Goal: Task Accomplishment & Management: Manage account settings

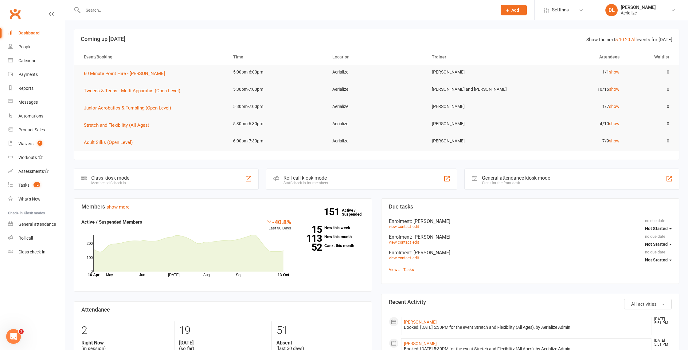
click at [99, 12] on input "text" at bounding box center [287, 10] width 412 height 9
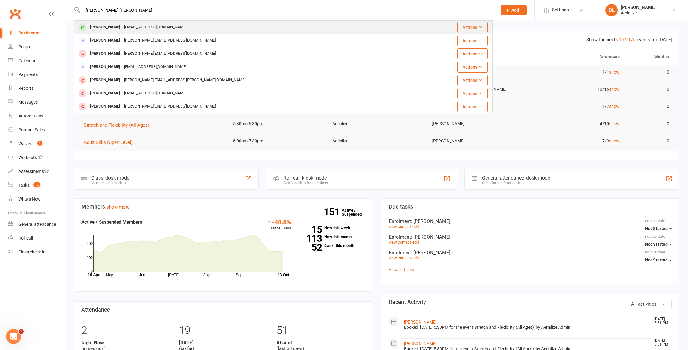
type input "[PERSON_NAME] [PERSON_NAME]"
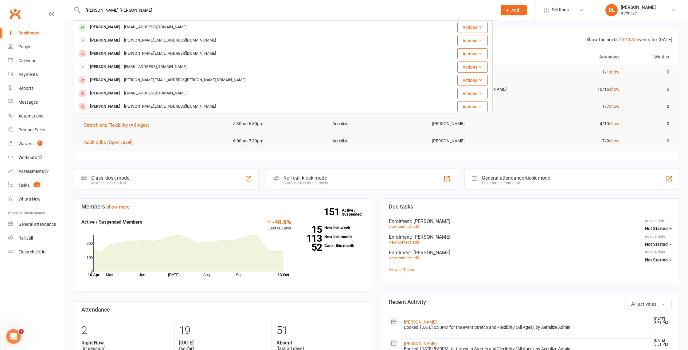
click at [115, 26] on div "[PERSON_NAME]" at bounding box center [105, 27] width 34 height 9
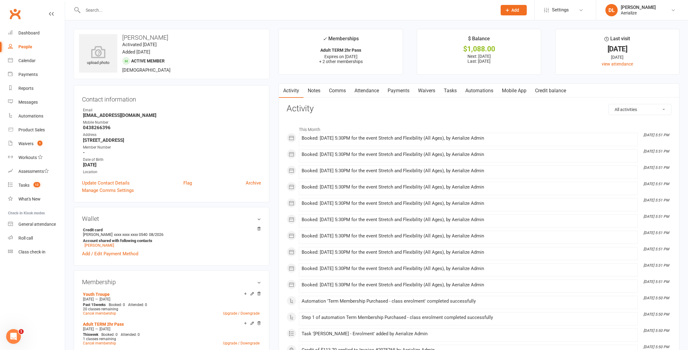
drag, startPoint x: 369, startPoint y: 92, endPoint x: 361, endPoint y: 96, distance: 9.1
click at [369, 92] on link "Attendance" at bounding box center [366, 91] width 33 height 14
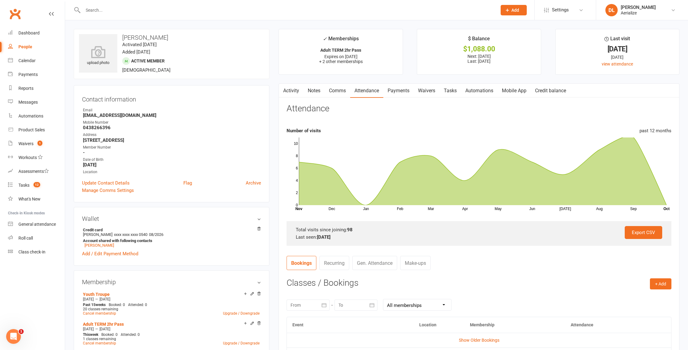
click at [397, 93] on link "Payments" at bounding box center [399, 91] width 30 height 14
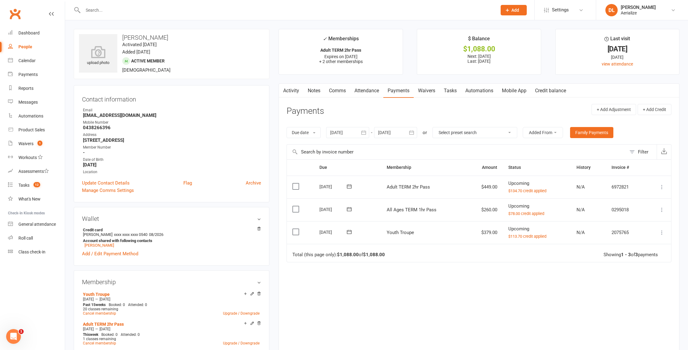
click at [375, 93] on link "Attendance" at bounding box center [366, 91] width 33 height 14
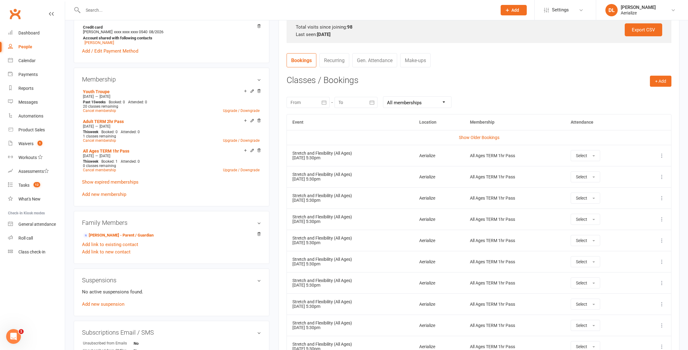
scroll to position [202, 0]
drag, startPoint x: 660, startPoint y: 82, endPoint x: 655, endPoint y: 89, distance: 9.0
click at [660, 82] on button "+ Add" at bounding box center [661, 82] width 22 height 11
drag, startPoint x: 638, startPoint y: 97, endPoint x: 635, endPoint y: 99, distance: 3.4
click at [638, 97] on link "Book Event" at bounding box center [641, 96] width 61 height 12
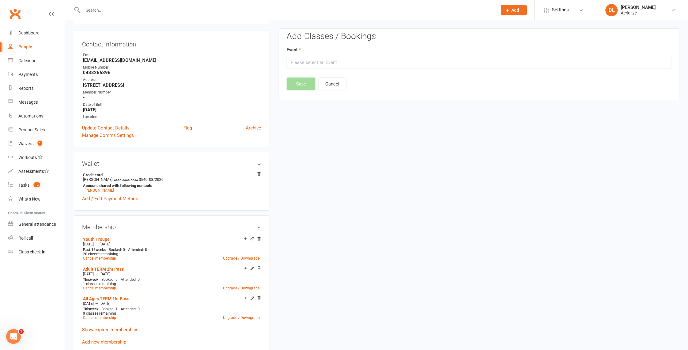
scroll to position [53, 0]
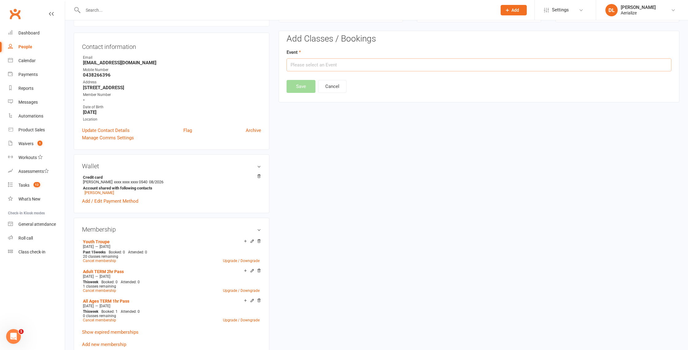
click at [309, 66] on input "text" at bounding box center [479, 64] width 385 height 13
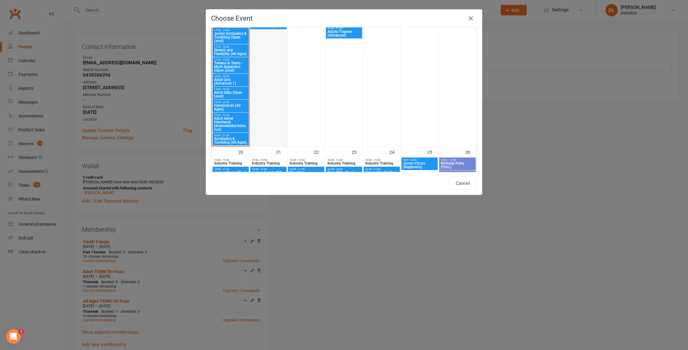
scroll to position [511, 0]
click at [234, 107] on span "Handstands (All Ages)" at bounding box center [231, 106] width 34 height 7
type input "Handstands (All Ages) - [DATE] 7:00:00 PM"
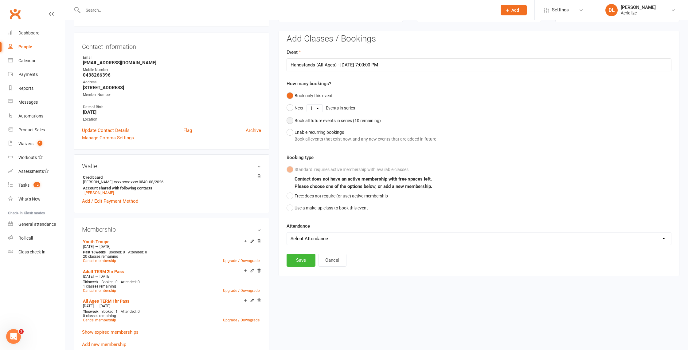
click at [305, 120] on div "Book all future events in series ( 10 remaining)" at bounding box center [338, 120] width 86 height 7
click at [306, 219] on button "Save" at bounding box center [301, 217] width 29 height 13
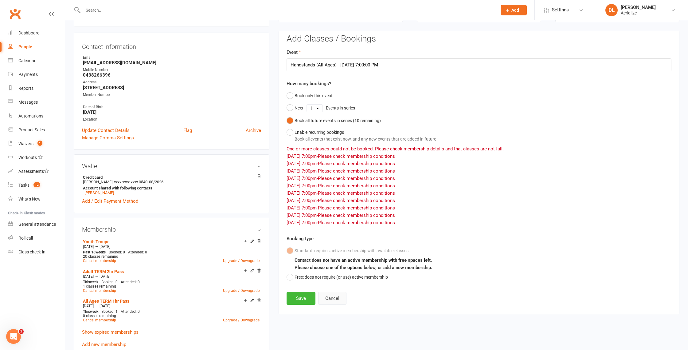
click at [337, 298] on button "Cancel" at bounding box center [332, 298] width 28 height 13
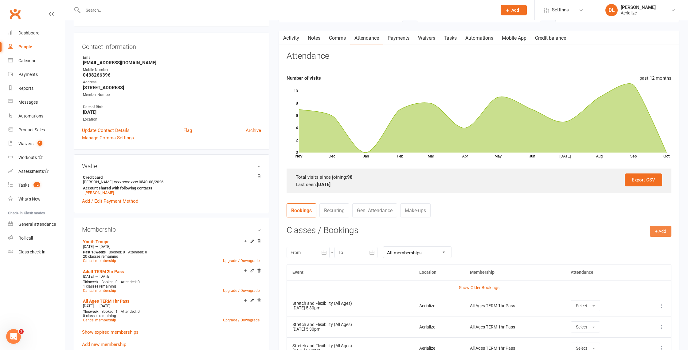
click at [659, 230] on button "+ Add" at bounding box center [661, 231] width 22 height 11
click at [634, 242] on link "Book Event" at bounding box center [641, 245] width 61 height 12
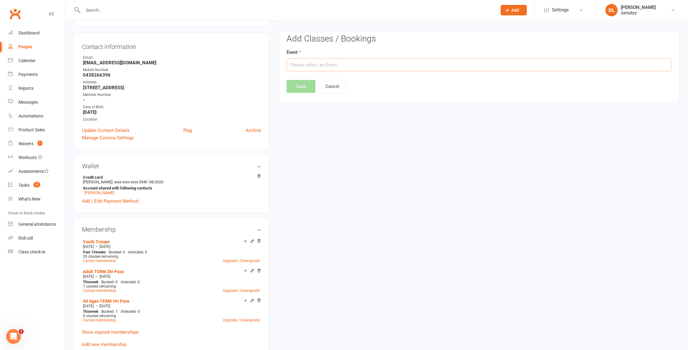
click at [337, 67] on input "text" at bounding box center [479, 64] width 385 height 13
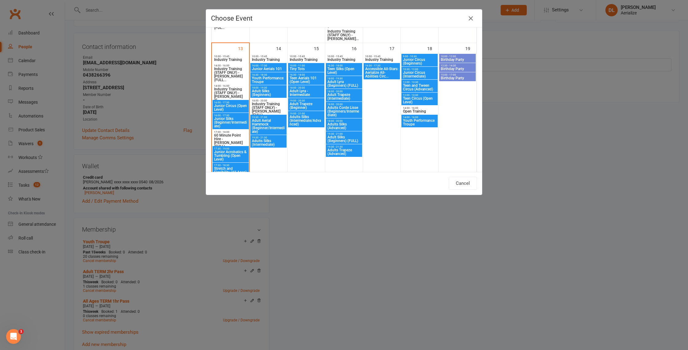
scroll to position [392, 0]
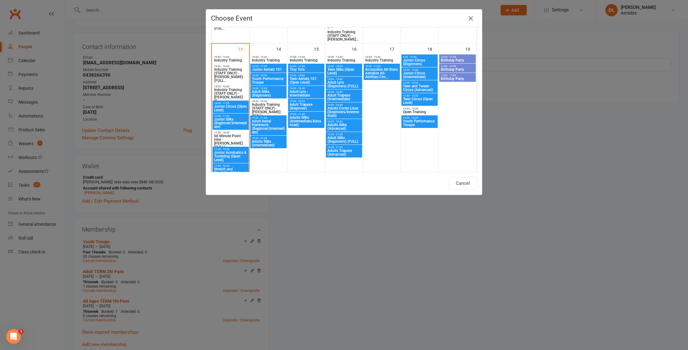
click at [275, 79] on span "Youth Performance Troupe" at bounding box center [269, 80] width 34 height 7
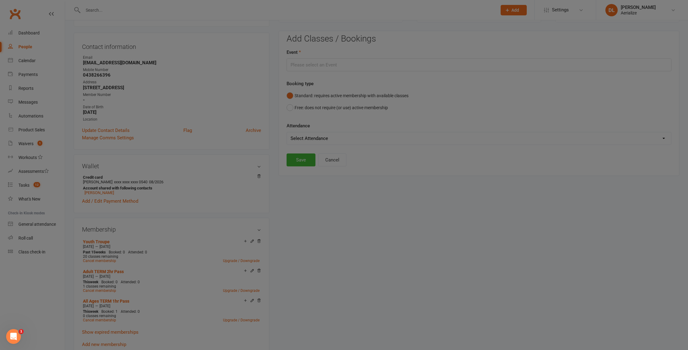
type input "Youth Performance Troupe - [DATE] 4:30:00 PM"
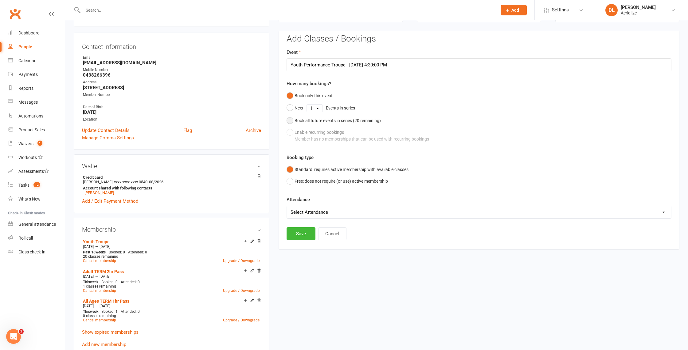
click at [314, 124] on button "Book all future events in series ( 20 remaining)" at bounding box center [334, 121] width 94 height 12
click at [302, 201] on button "Save" at bounding box center [301, 202] width 29 height 13
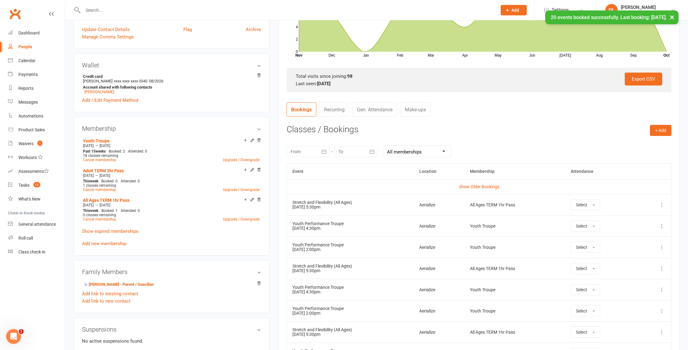
scroll to position [155, 0]
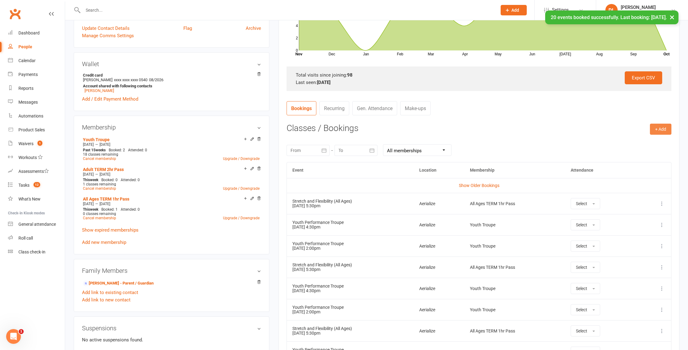
click at [659, 128] on button "+ Add" at bounding box center [661, 129] width 22 height 11
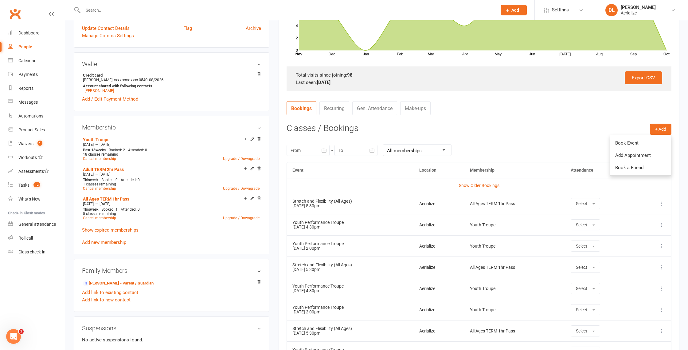
drag, startPoint x: 634, startPoint y: 144, endPoint x: 626, endPoint y: 145, distance: 8.2
click at [633, 144] on link "Book Event" at bounding box center [641, 143] width 61 height 12
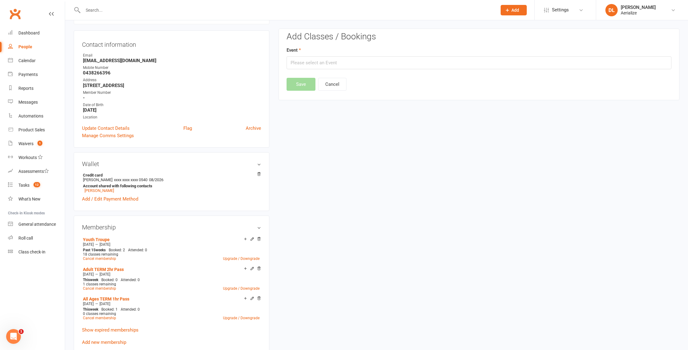
scroll to position [53, 0]
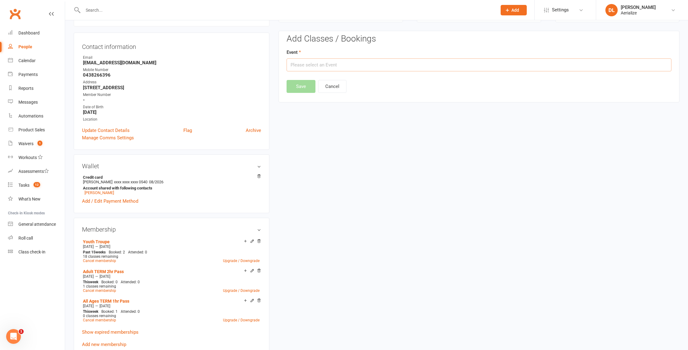
click at [310, 64] on input "text" at bounding box center [479, 64] width 385 height 13
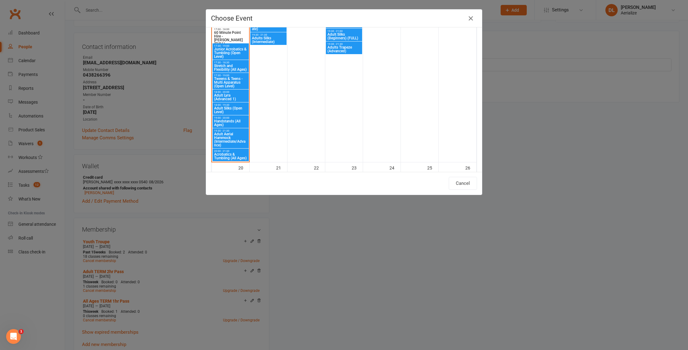
scroll to position [495, 0]
click at [228, 123] on span "Handstands (All Ages)" at bounding box center [231, 123] width 34 height 7
type input "Handstands (All Ages) - [DATE] 7:00:00 PM"
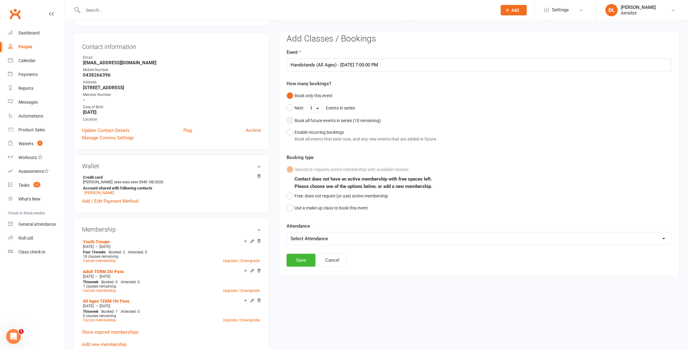
click at [311, 119] on div "Book all future events in series ( 10 remaining)" at bounding box center [338, 120] width 86 height 7
click at [301, 215] on button "Save" at bounding box center [301, 217] width 29 height 13
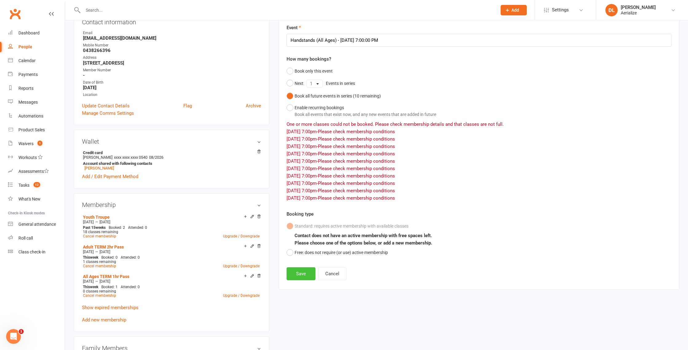
scroll to position [77, 0]
click at [331, 272] on button "Cancel" at bounding box center [332, 273] width 28 height 13
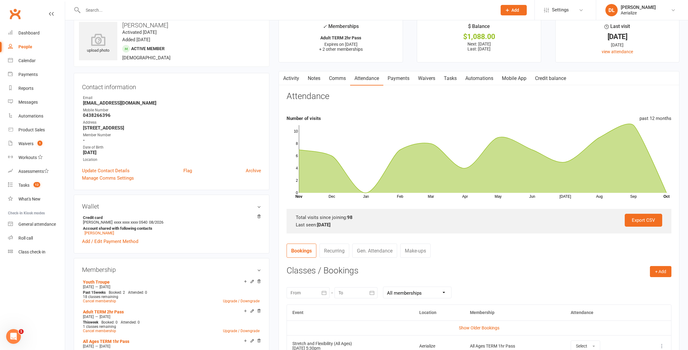
scroll to position [0, 0]
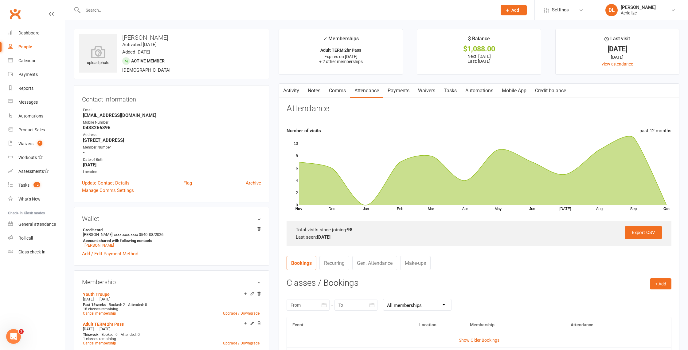
drag, startPoint x: 397, startPoint y: 90, endPoint x: 397, endPoint y: 108, distance: 17.8
click at [397, 90] on link "Payments" at bounding box center [399, 91] width 30 height 14
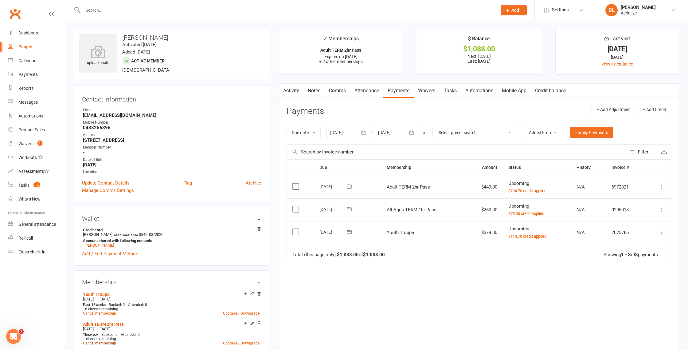
click at [110, 342] on link "Cancel membership" at bounding box center [99, 343] width 33 height 4
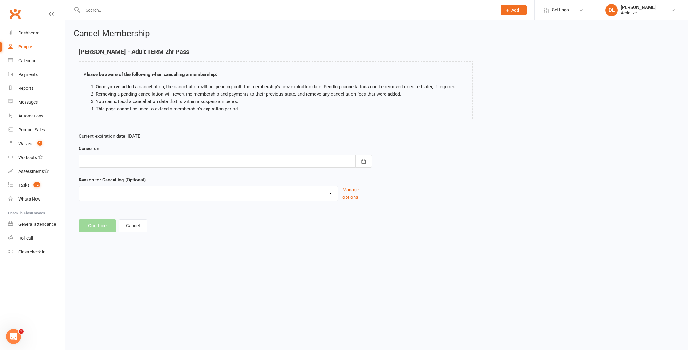
drag, startPoint x: 128, startPoint y: 162, endPoint x: 127, endPoint y: 166, distance: 3.8
click at [128, 162] on div at bounding box center [226, 161] width 294 height 13
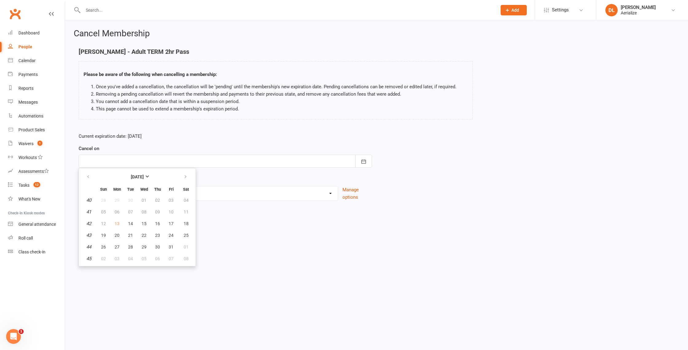
click at [118, 222] on td "13" at bounding box center [117, 223] width 13 height 11
drag, startPoint x: 230, startPoint y: 205, endPoint x: 231, endPoint y: 201, distance: 4.3
click at [231, 202] on div "Current expiration date: [DATE] Cancel on [DATE] Sun Mon Tue Wed Thu Fri Sat 40…" at bounding box center [225, 168] width 303 height 81
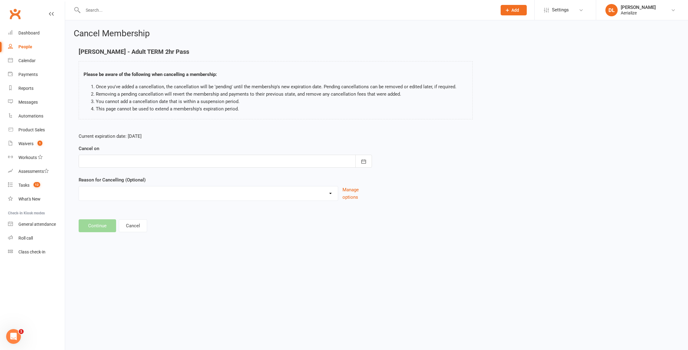
click at [256, 149] on div "Cancel on [DATE] Sun Mon Tue Wed Thu Fri Sat 40 28 29 30 01 02 03 04 41 05 06 0…" at bounding box center [226, 156] width 294 height 23
click at [122, 162] on div at bounding box center [226, 161] width 294 height 13
drag, startPoint x: 118, startPoint y: 222, endPoint x: 128, endPoint y: 222, distance: 9.8
click at [119, 222] on td "13" at bounding box center [117, 223] width 13 height 11
click at [128, 221] on span "14" at bounding box center [130, 223] width 5 height 5
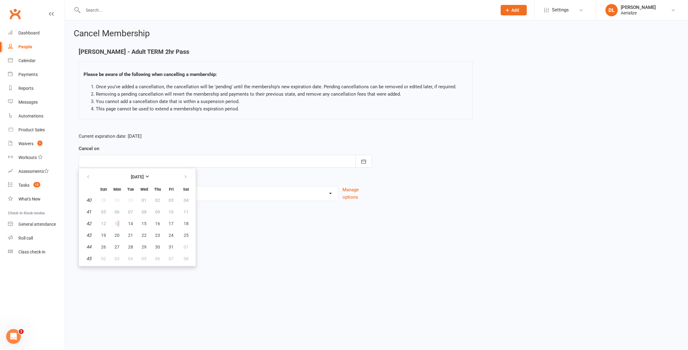
type input "[DATE]"
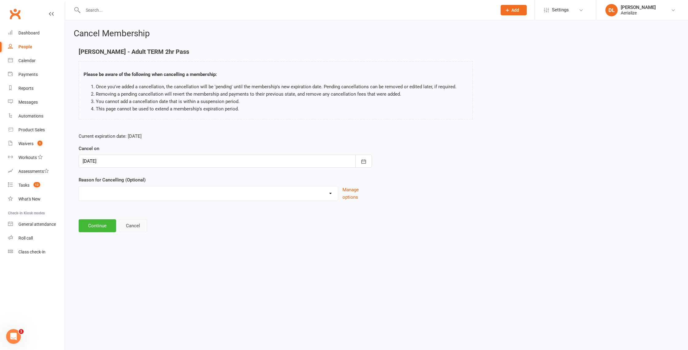
click at [135, 224] on button "Cancel" at bounding box center [133, 225] width 28 height 13
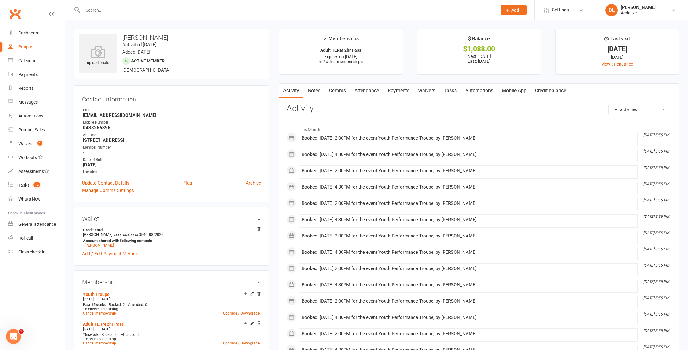
drag, startPoint x: 395, startPoint y: 93, endPoint x: 390, endPoint y: 103, distance: 11.3
click at [395, 93] on link "Payments" at bounding box center [399, 91] width 30 height 14
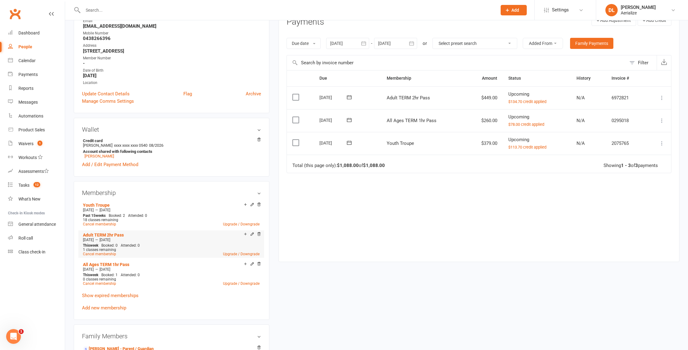
scroll to position [89, 0]
click at [138, 238] on div "[DATE] — [DATE]" at bounding box center [171, 240] width 180 height 5
click at [662, 97] on icon at bounding box center [662, 99] width 6 height 6
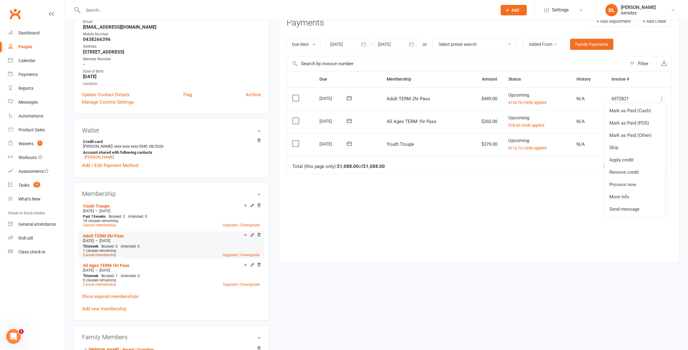
click at [99, 254] on link "Cancel membership" at bounding box center [99, 255] width 33 height 4
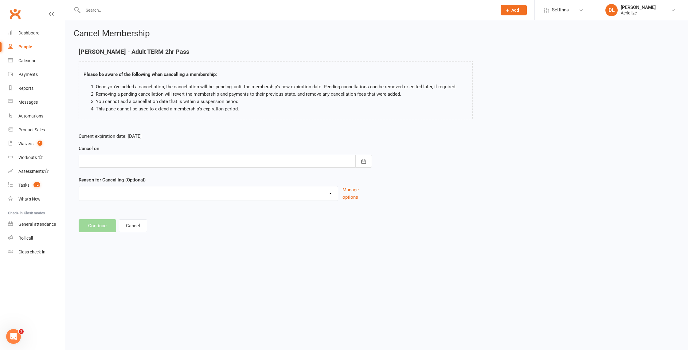
click at [185, 162] on div at bounding box center [226, 161] width 294 height 13
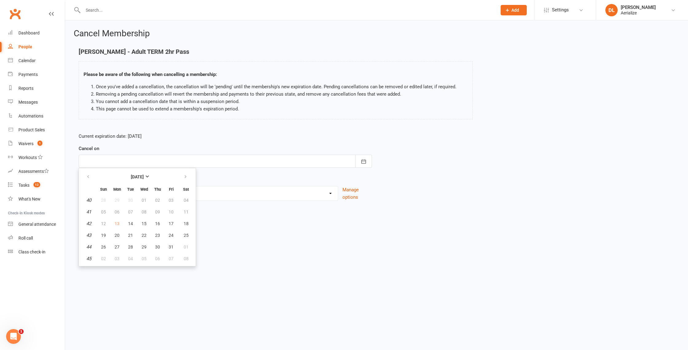
click at [365, 136] on p "Current expiration date: [DATE]" at bounding box center [226, 135] width 294 height 7
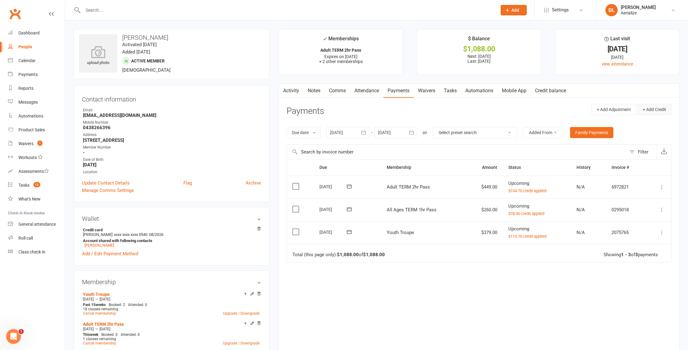
click at [655, 112] on button "+ Add Credit" at bounding box center [655, 109] width 34 height 11
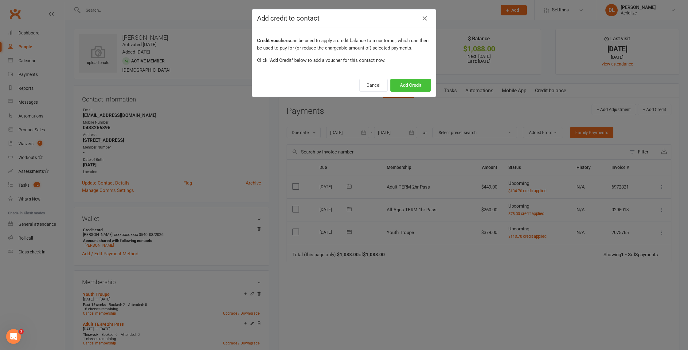
drag, startPoint x: 416, startPoint y: 89, endPoint x: 421, endPoint y: 94, distance: 7.2
click at [416, 89] on button "Add Credit" at bounding box center [411, 85] width 41 height 13
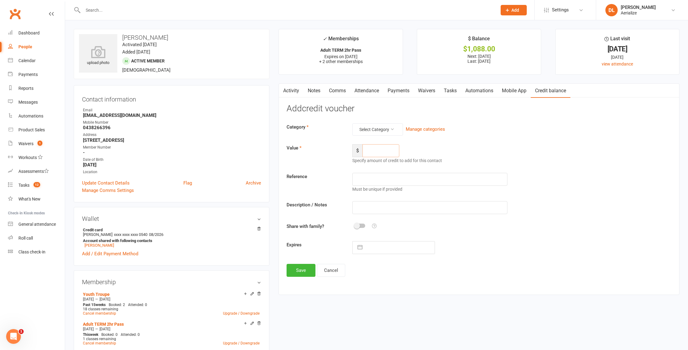
click at [370, 149] on input "number" at bounding box center [381, 150] width 37 height 13
type input "314.30"
click at [364, 204] on input "text" at bounding box center [430, 207] width 155 height 13
type input "Mistake - wrong pass"
click at [370, 245] on input "text" at bounding box center [400, 247] width 69 height 12
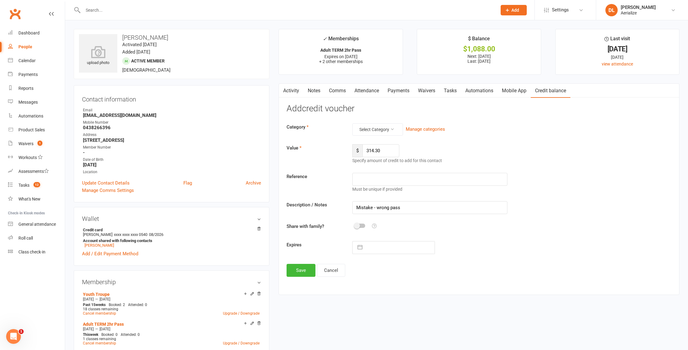
select select "8"
select select "2025"
select select "9"
select select "2025"
select select "10"
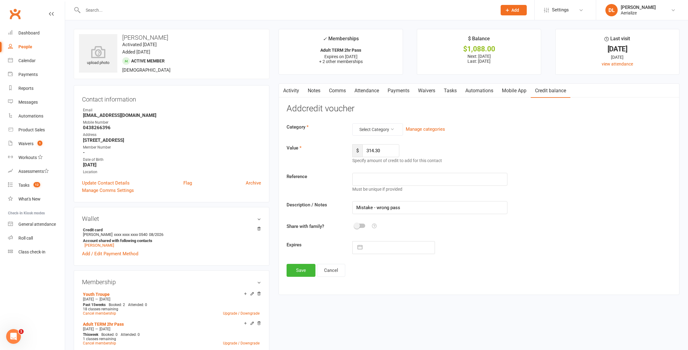
select select "2025"
drag, startPoint x: 388, startPoint y: 318, endPoint x: 358, endPoint y: 310, distance: 30.7
click at [386, 318] on td "14" at bounding box center [390, 318] width 12 height 12
type input "[DATE]"
click at [307, 274] on button "Save" at bounding box center [301, 270] width 29 height 13
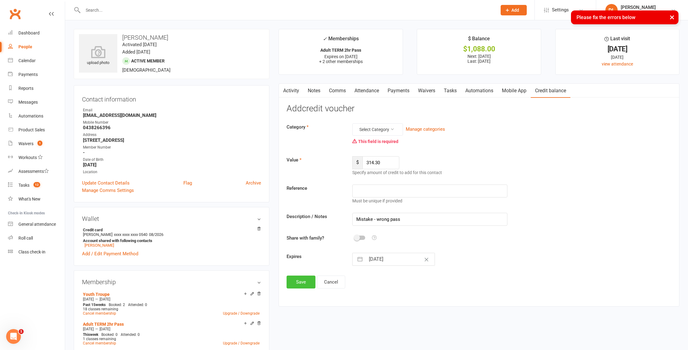
click at [304, 284] on button "Save" at bounding box center [301, 281] width 29 height 13
click at [370, 133] on button "Select Category" at bounding box center [378, 129] width 51 height 12
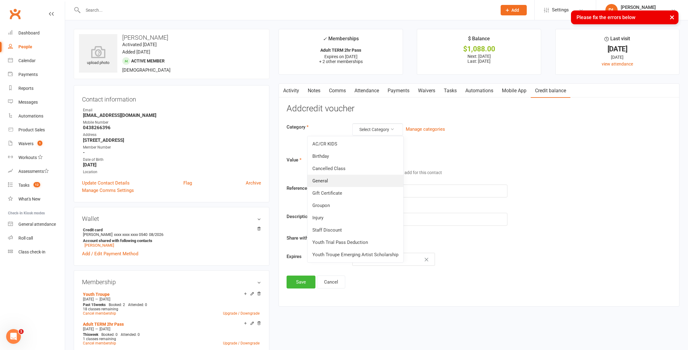
drag, startPoint x: 361, startPoint y: 182, endPoint x: 358, endPoint y: 185, distance: 3.9
click at [360, 183] on link "General" at bounding box center [356, 181] width 96 height 12
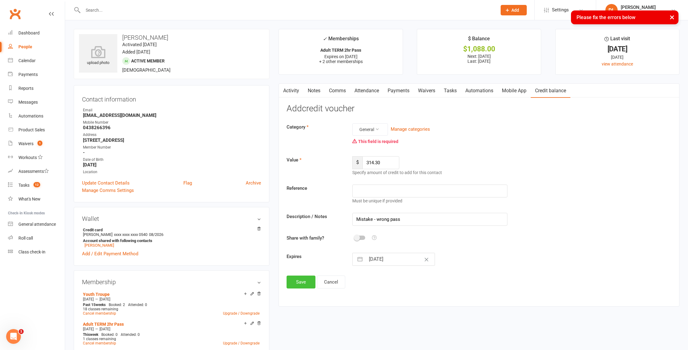
click at [302, 285] on button "Save" at bounding box center [301, 281] width 29 height 13
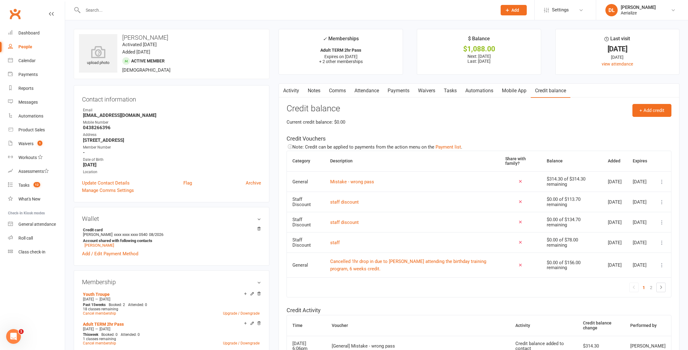
drag, startPoint x: 390, startPoint y: 88, endPoint x: 394, endPoint y: 89, distance: 4.0
click at [390, 88] on link "Payments" at bounding box center [399, 91] width 30 height 14
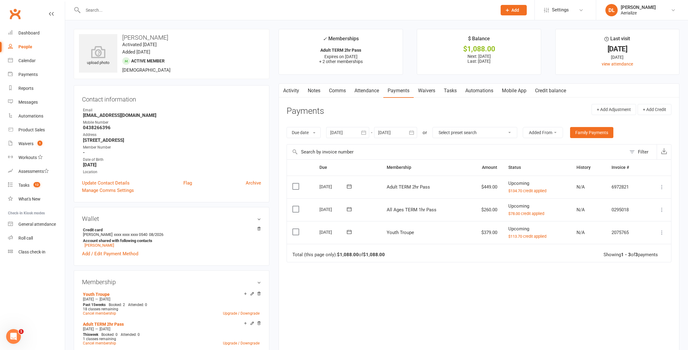
click at [662, 186] on icon at bounding box center [662, 187] width 6 height 6
click at [645, 248] on link "Apply credit" at bounding box center [635, 248] width 61 height 12
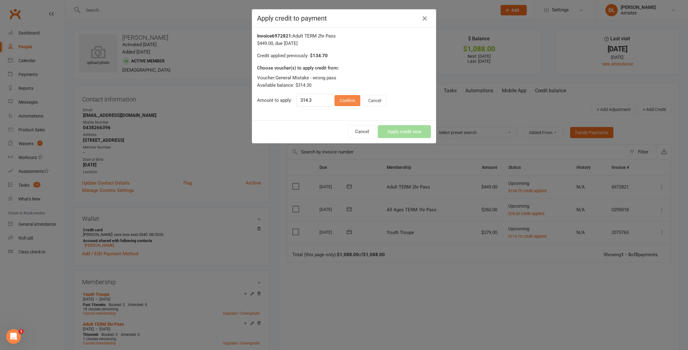
drag, startPoint x: 350, startPoint y: 100, endPoint x: 356, endPoint y: 103, distance: 6.7
click at [350, 100] on button "Confirm" at bounding box center [348, 100] width 26 height 11
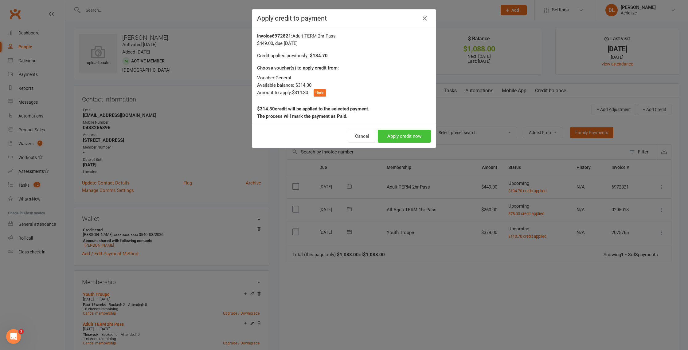
click at [408, 139] on button "Apply credit now" at bounding box center [404, 136] width 53 height 13
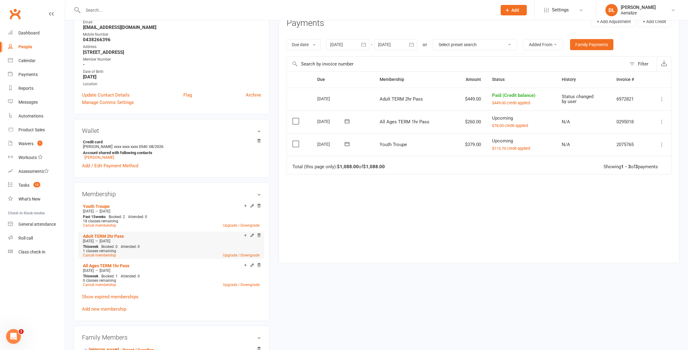
scroll to position [88, 0]
click at [108, 254] on link "Cancel membership" at bounding box center [99, 255] width 33 height 4
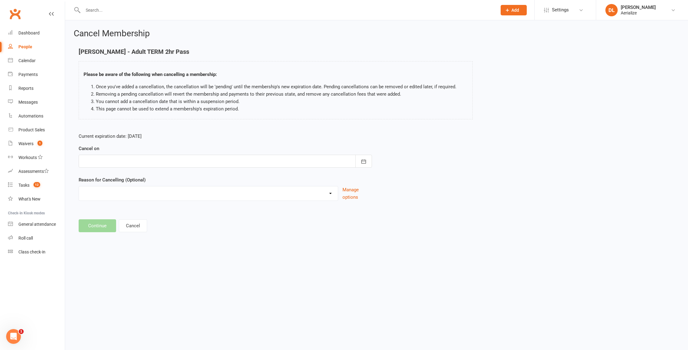
click at [141, 161] on div at bounding box center [226, 161] width 294 height 13
click at [130, 221] on span "14" at bounding box center [130, 223] width 5 height 5
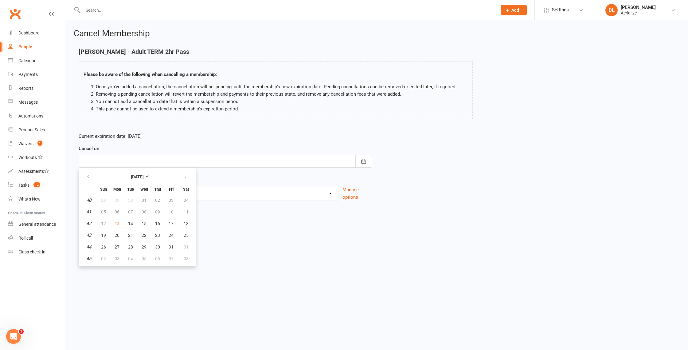
type input "[DATE]"
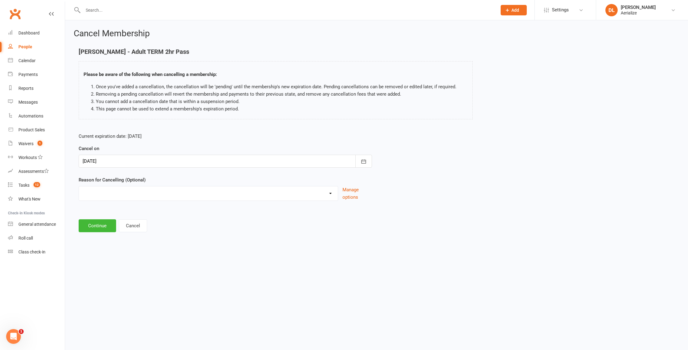
click at [123, 195] on select "Expires after start of next term Holiday Incorrectly booked under parents profi…" at bounding box center [208, 192] width 259 height 12
select select "5"
click at [79, 186] on select "Expires after start of next term Holiday Incorrectly booked under parents profi…" at bounding box center [208, 192] width 259 height 12
click at [98, 260] on button "Continue" at bounding box center [97, 256] width 37 height 13
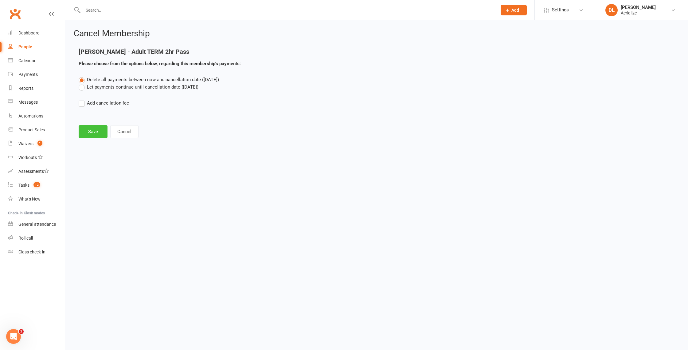
click at [89, 132] on button "Save" at bounding box center [93, 131] width 29 height 13
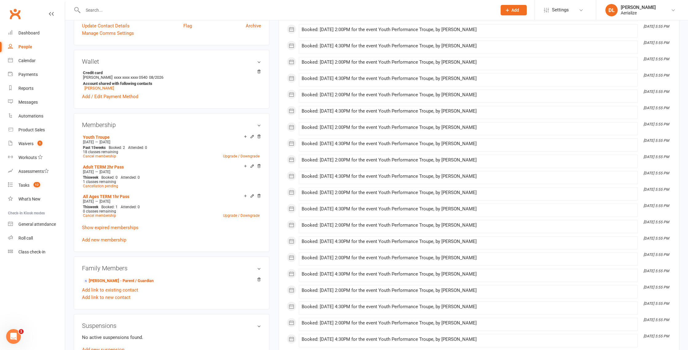
scroll to position [175, 0]
click at [111, 237] on link "Add new membership" at bounding box center [104, 239] width 44 height 6
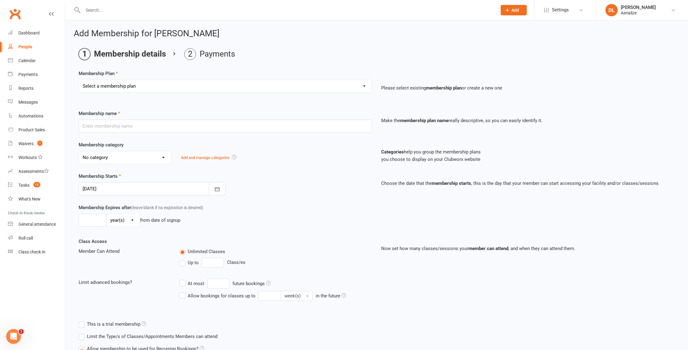
click at [125, 88] on select "Select a membership plan Create new Membership Plan Tiny Tots DROP IN Tiny Tots…" at bounding box center [225, 86] width 293 height 12
select select "6"
click at [79, 80] on select "Select a membership plan Create new Membership Plan Tiny Tots DROP IN Tiny Tots…" at bounding box center [225, 86] width 293 height 12
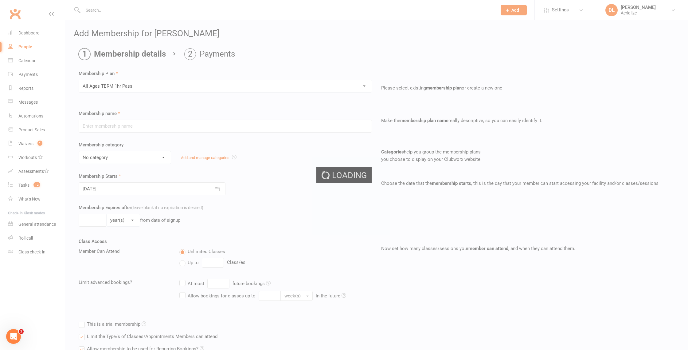
type input "All Ages TERM 1hr Pass"
select select "10"
type input "16"
select select "1"
type input "1"
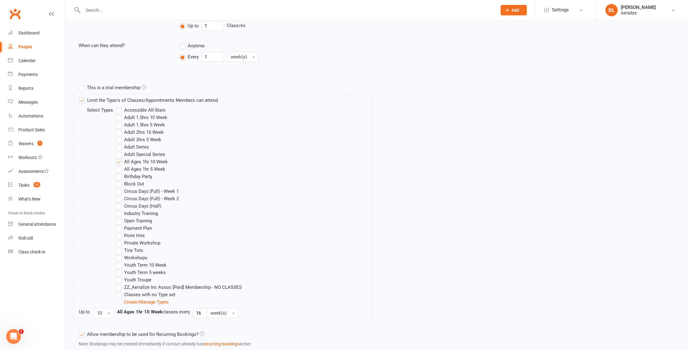
scroll to position [295, 0]
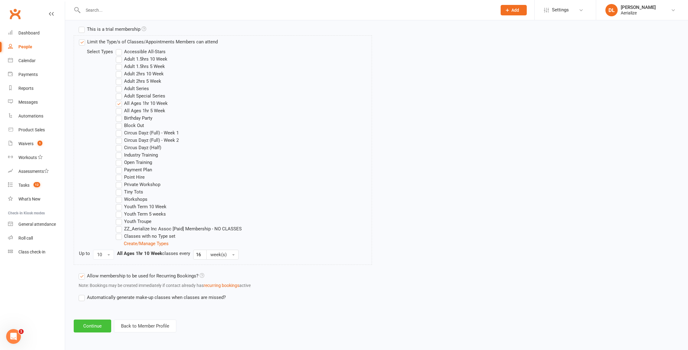
click at [99, 326] on button "Continue" at bounding box center [92, 325] width 37 height 13
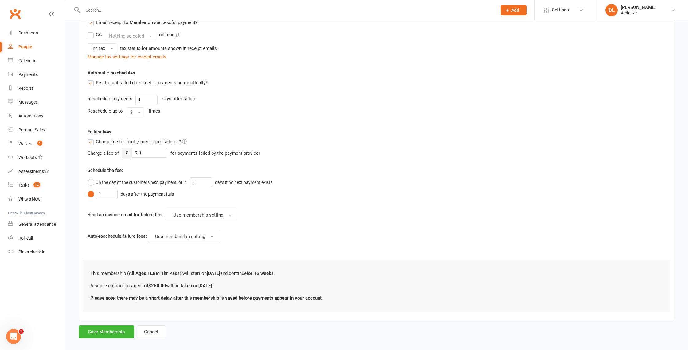
scroll to position [140, 0]
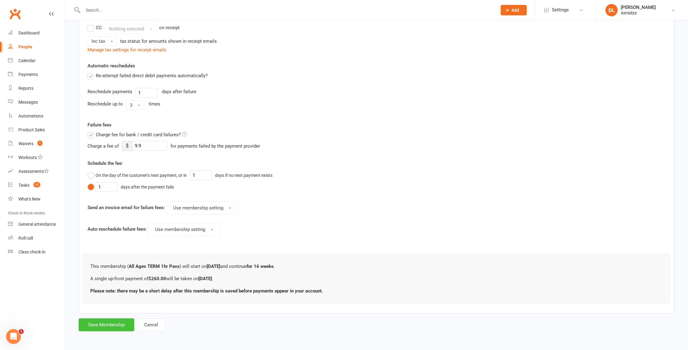
click at [102, 325] on button "Save Membership" at bounding box center [107, 324] width 56 height 13
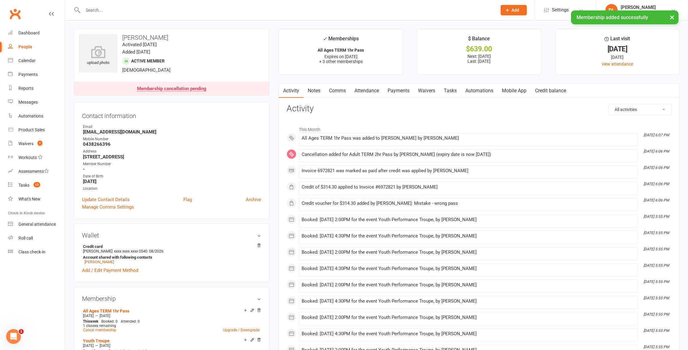
click at [549, 91] on link "Credit balance" at bounding box center [551, 91] width 40 height 14
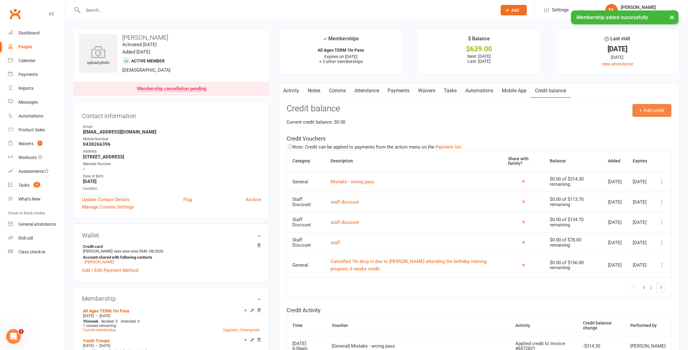
click at [642, 109] on button "+ Add credit" at bounding box center [652, 110] width 39 height 13
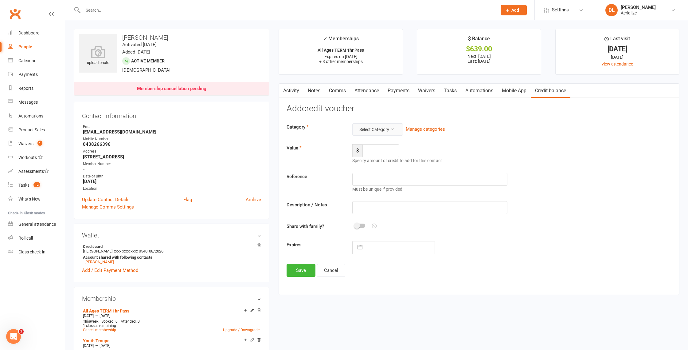
click at [377, 128] on button "Select Category" at bounding box center [378, 129] width 51 height 12
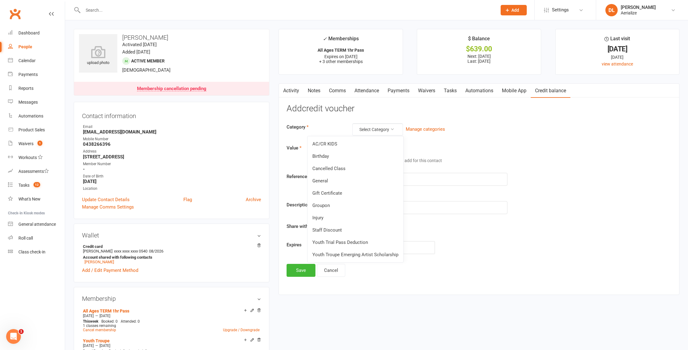
click at [368, 229] on link "Staff Discount" at bounding box center [356, 230] width 96 height 12
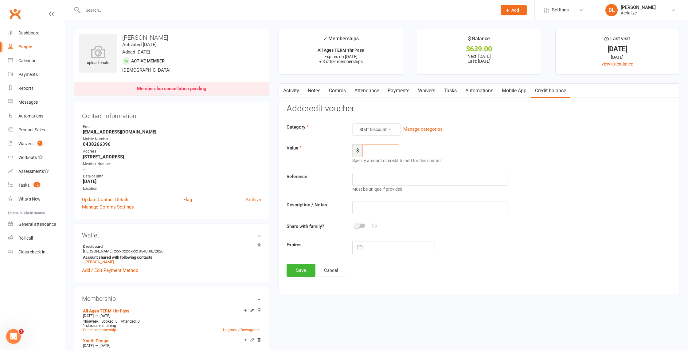
click at [371, 151] on input "number" at bounding box center [381, 150] width 37 height 13
type input "78"
click at [361, 245] on button "button" at bounding box center [360, 247] width 11 height 12
select select "8"
select select "2025"
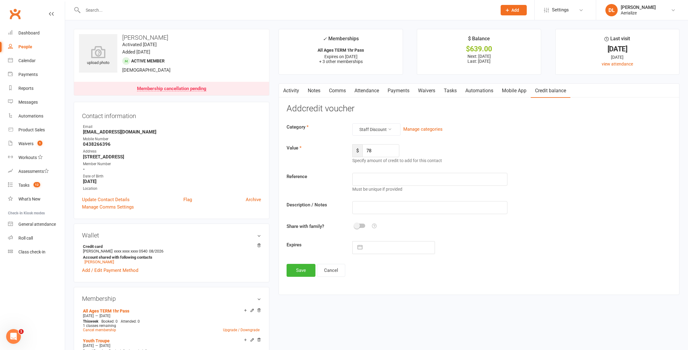
select select "9"
select select "2025"
select select "10"
select select "2025"
click at [388, 316] on td "14" at bounding box center [390, 318] width 12 height 12
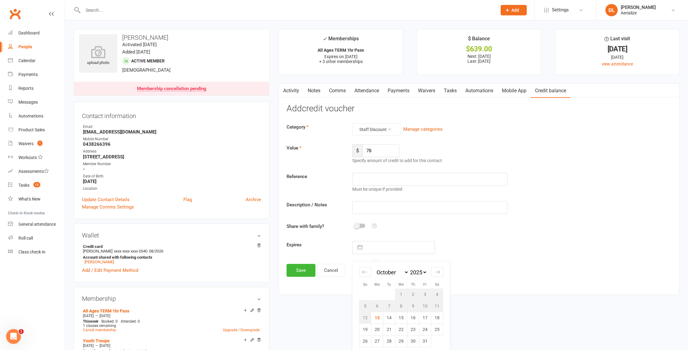
type input "[DATE]"
click at [307, 272] on button "Save" at bounding box center [301, 270] width 29 height 13
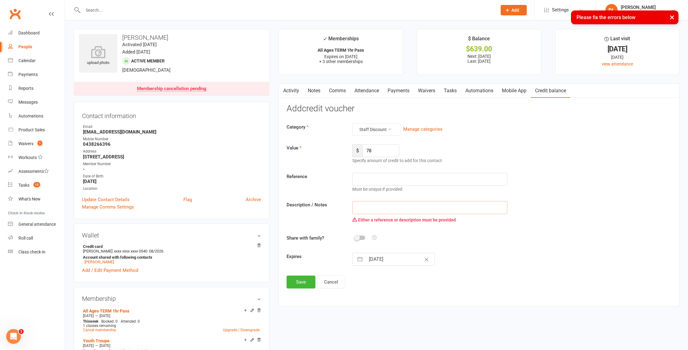
click at [365, 209] on input "text" at bounding box center [430, 207] width 155 height 13
type input "staff"
click at [305, 280] on button "Save" at bounding box center [301, 281] width 29 height 13
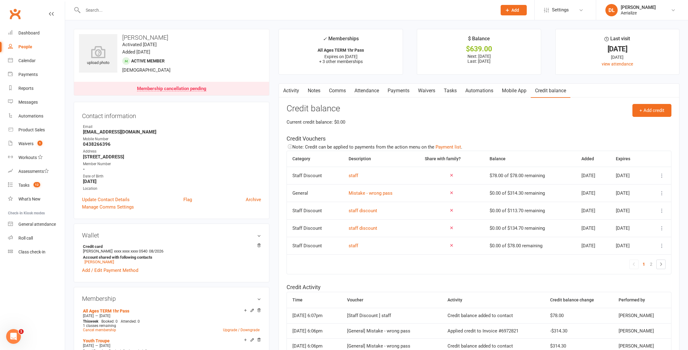
click at [393, 90] on link "Payments" at bounding box center [399, 91] width 30 height 14
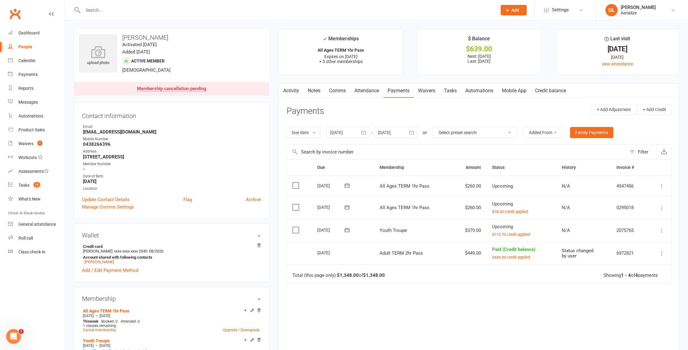
click at [663, 187] on icon at bounding box center [662, 186] width 6 height 6
click at [633, 246] on link "Apply credit" at bounding box center [635, 247] width 61 height 12
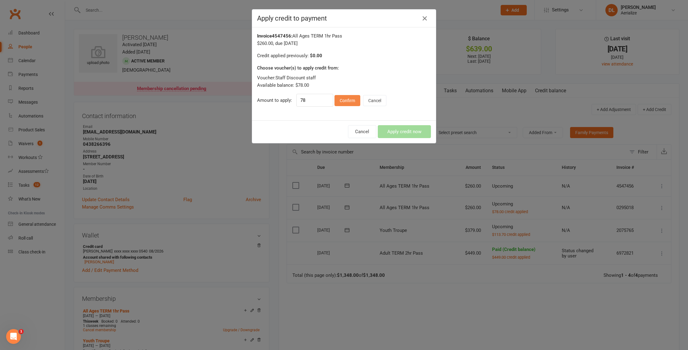
click at [353, 105] on button "Confirm" at bounding box center [348, 100] width 26 height 11
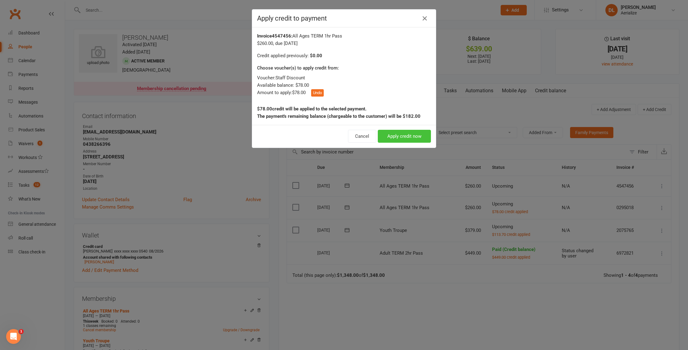
click at [402, 136] on button "Apply credit now" at bounding box center [404, 136] width 53 height 13
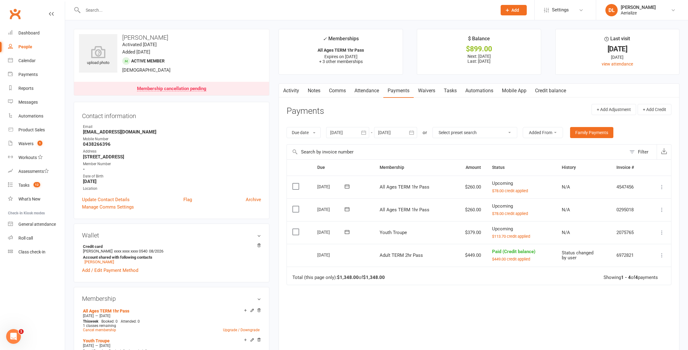
click at [369, 92] on link "Attendance" at bounding box center [366, 91] width 33 height 14
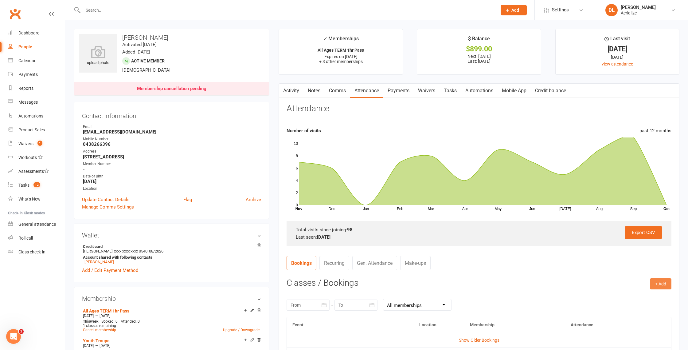
drag, startPoint x: 659, startPoint y: 283, endPoint x: 653, endPoint y: 280, distance: 6.9
click at [657, 282] on button "+ Add" at bounding box center [661, 283] width 22 height 11
click at [644, 298] on link "Book Event" at bounding box center [641, 297] width 61 height 12
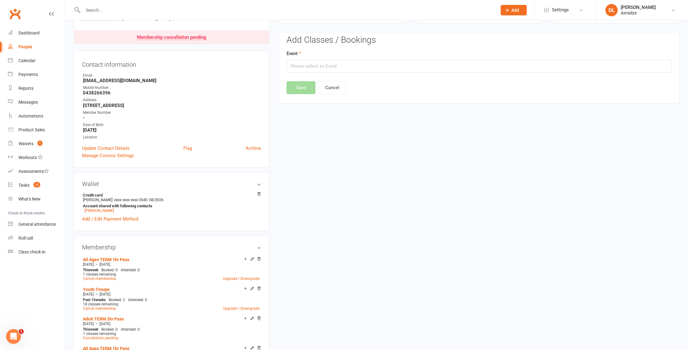
scroll to position [53, 0]
click at [330, 65] on input "text" at bounding box center [479, 64] width 385 height 13
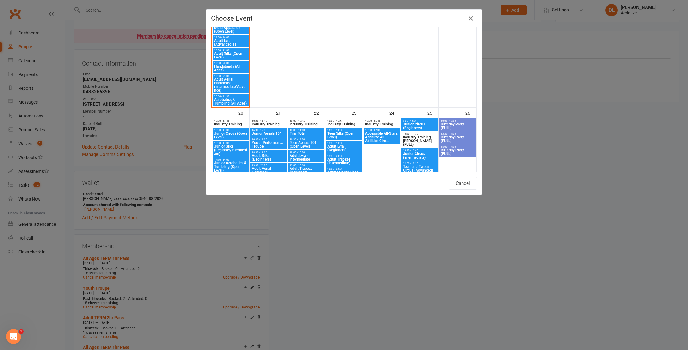
scroll to position [547, 0]
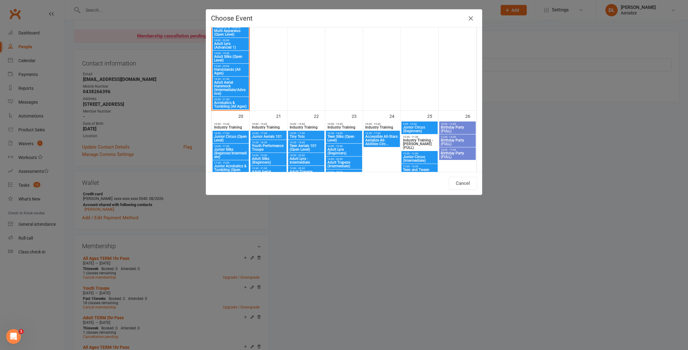
click at [225, 69] on span "Handstands (All Ages)" at bounding box center [231, 71] width 34 height 7
type input "Handstands (All Ages) - [DATE] 7:00:00 PM"
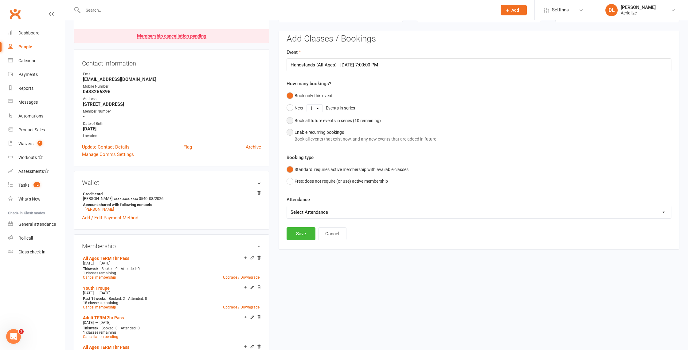
drag, startPoint x: 302, startPoint y: 120, endPoint x: 303, endPoint y: 134, distance: 13.6
click at [302, 120] on div "Book all future events in series ( 10 remaining)" at bounding box center [338, 120] width 86 height 7
click at [304, 204] on button "Save" at bounding box center [301, 202] width 29 height 13
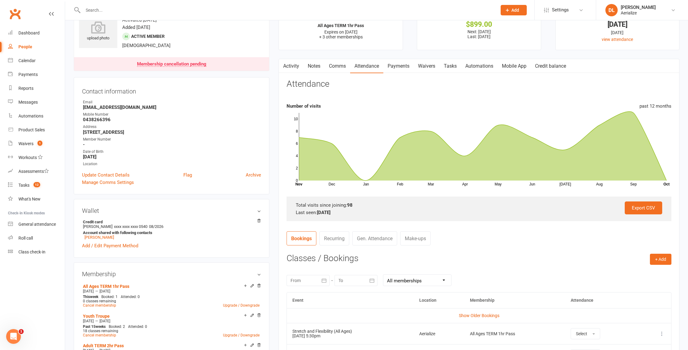
scroll to position [0, 0]
